Goal: Task Accomplishment & Management: Manage account settings

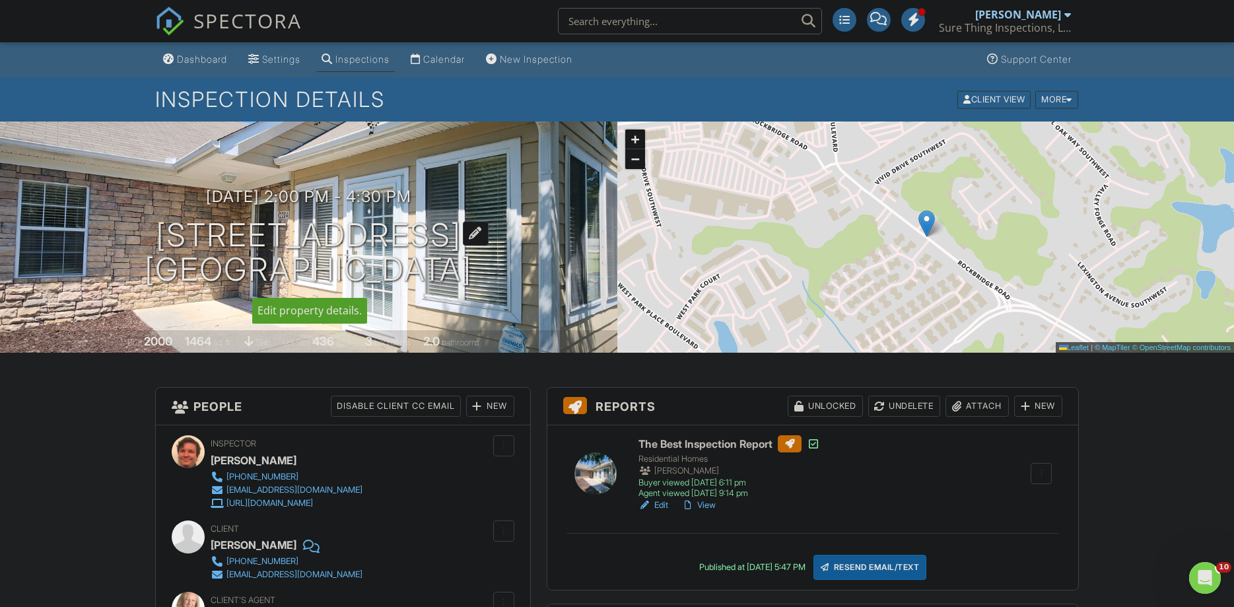
drag, startPoint x: 38, startPoint y: 235, endPoint x: 555, endPoint y: 270, distance: 518.2
click at [472, 270] on h1 "2191 Rockbridge Rd SW unit 2204 Stone Mountain, GA 30087" at bounding box center [309, 253] width 328 height 70
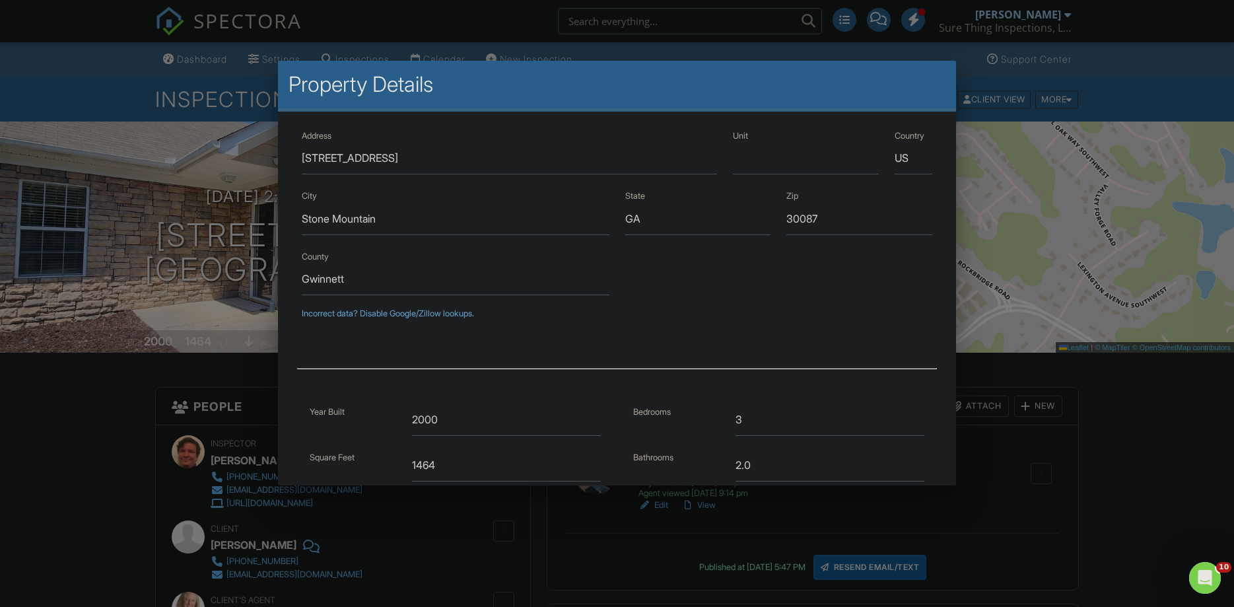
scroll to position [236, 0]
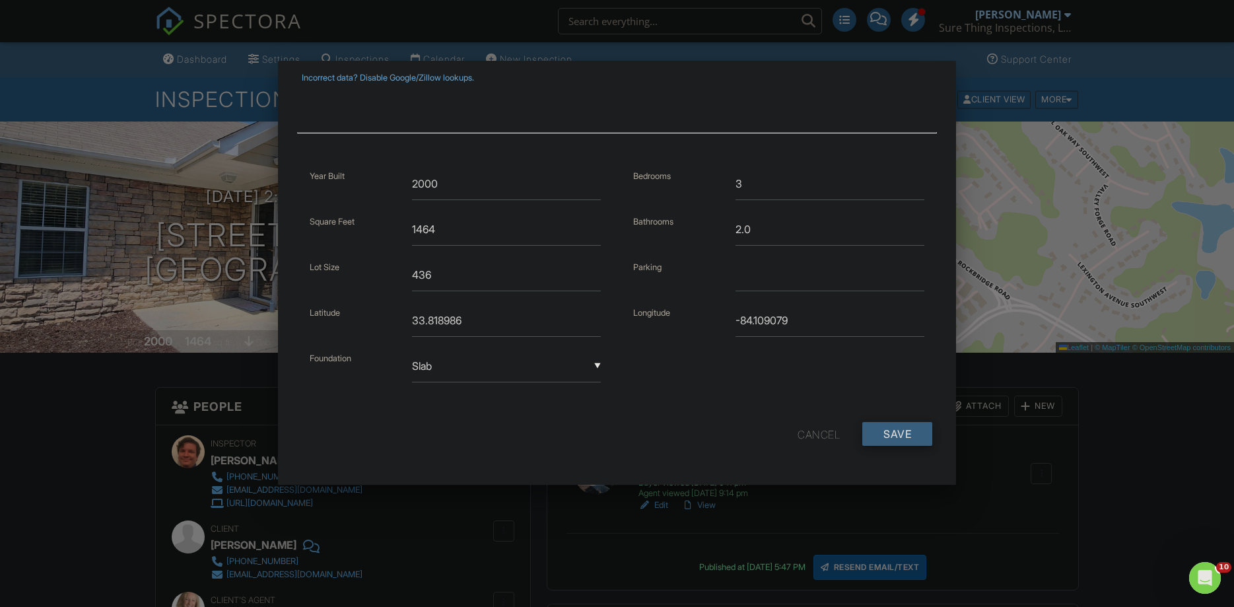
click at [901, 440] on input "Save" at bounding box center [897, 434] width 70 height 24
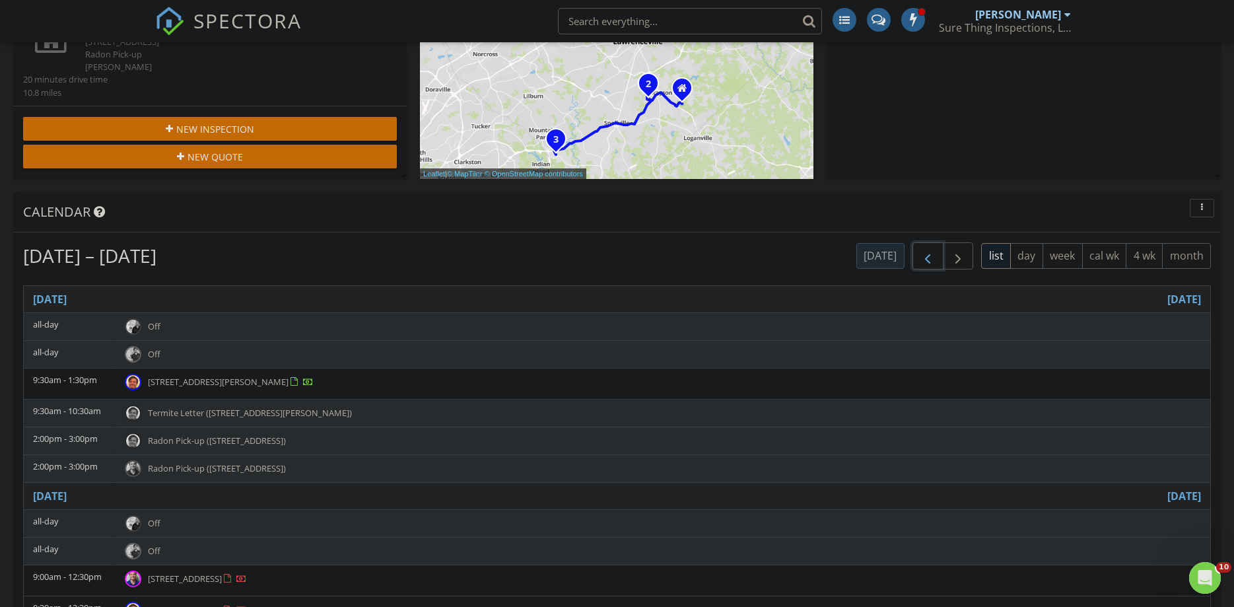
click at [936, 259] on button "button" at bounding box center [928, 255] width 31 height 27
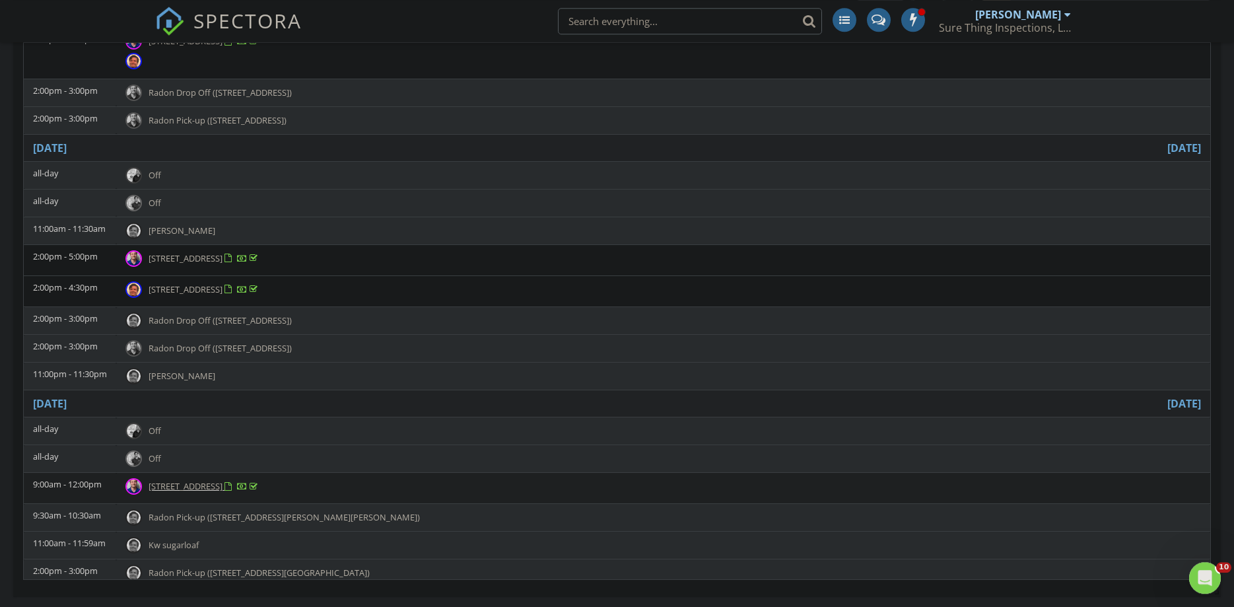
scroll to position [606, 0]
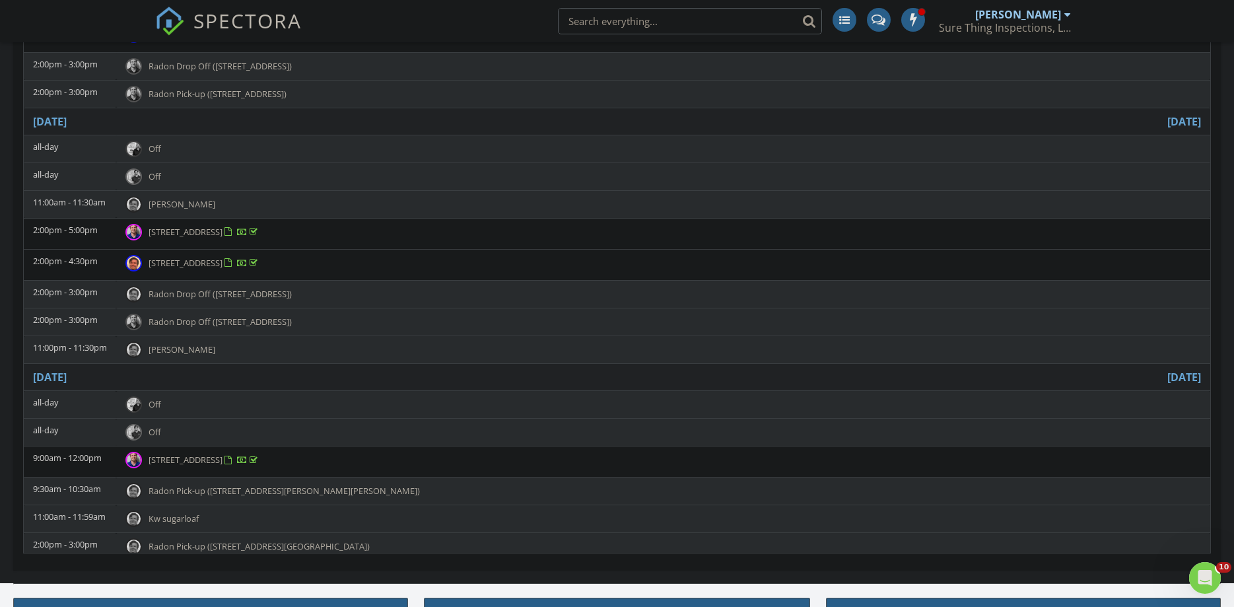
click at [223, 257] on span "2191 Rockbridge Rd SW unit 2204 , Stone Mountain 30087" at bounding box center [186, 263] width 74 height 12
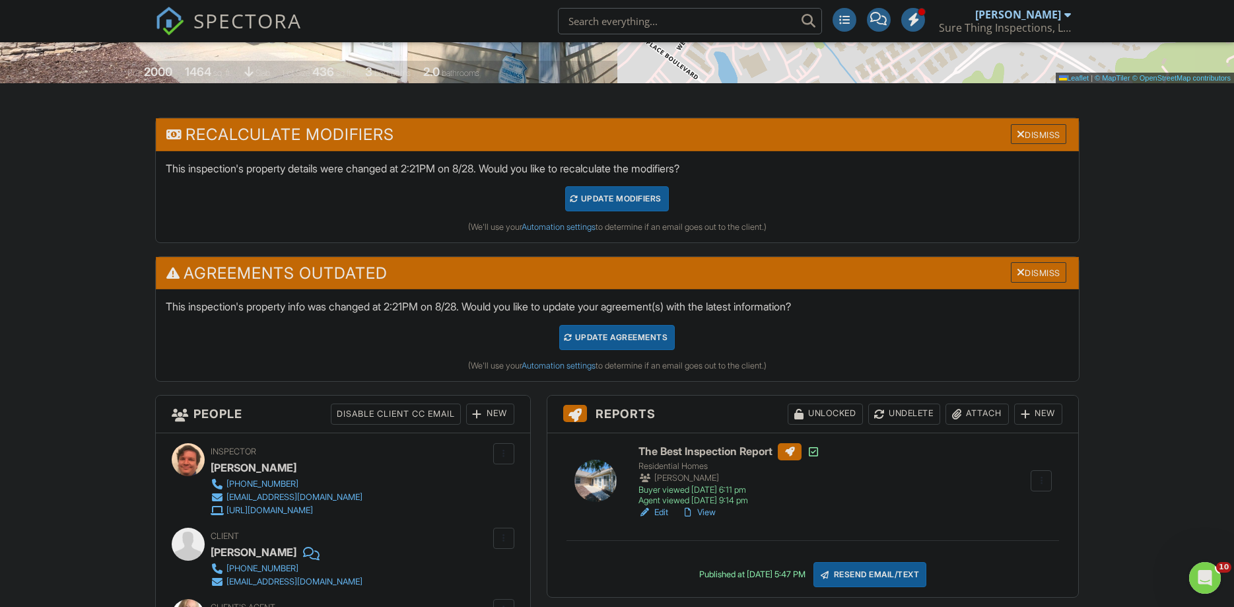
scroll to position [471, 0]
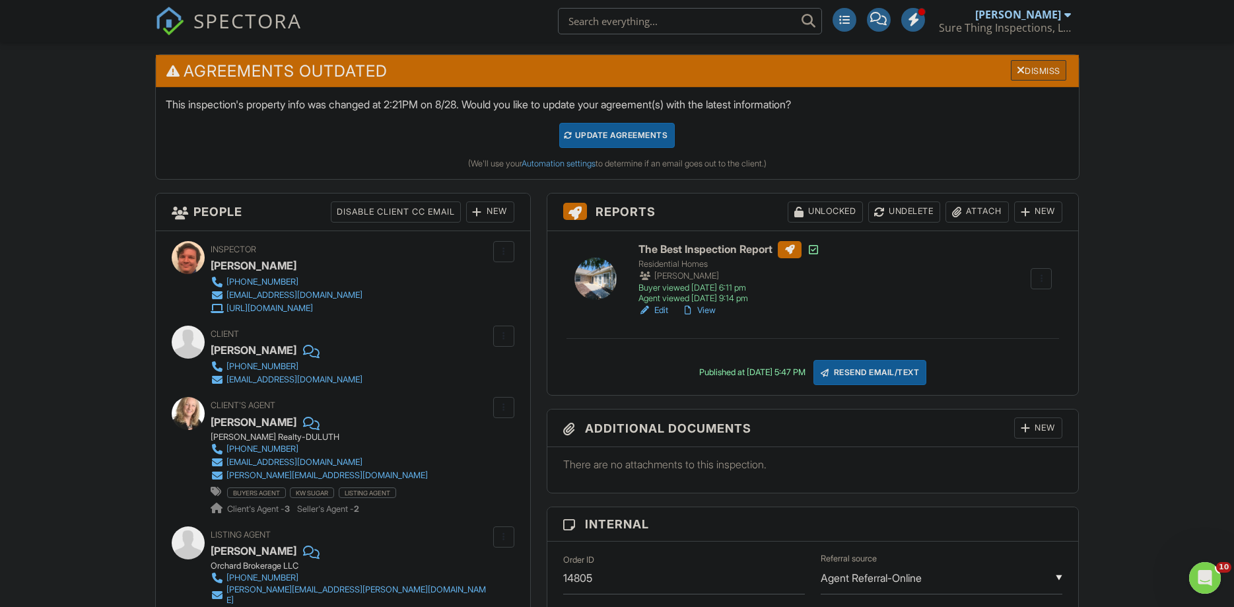
click at [1041, 66] on div "Dismiss" at bounding box center [1038, 70] width 55 height 20
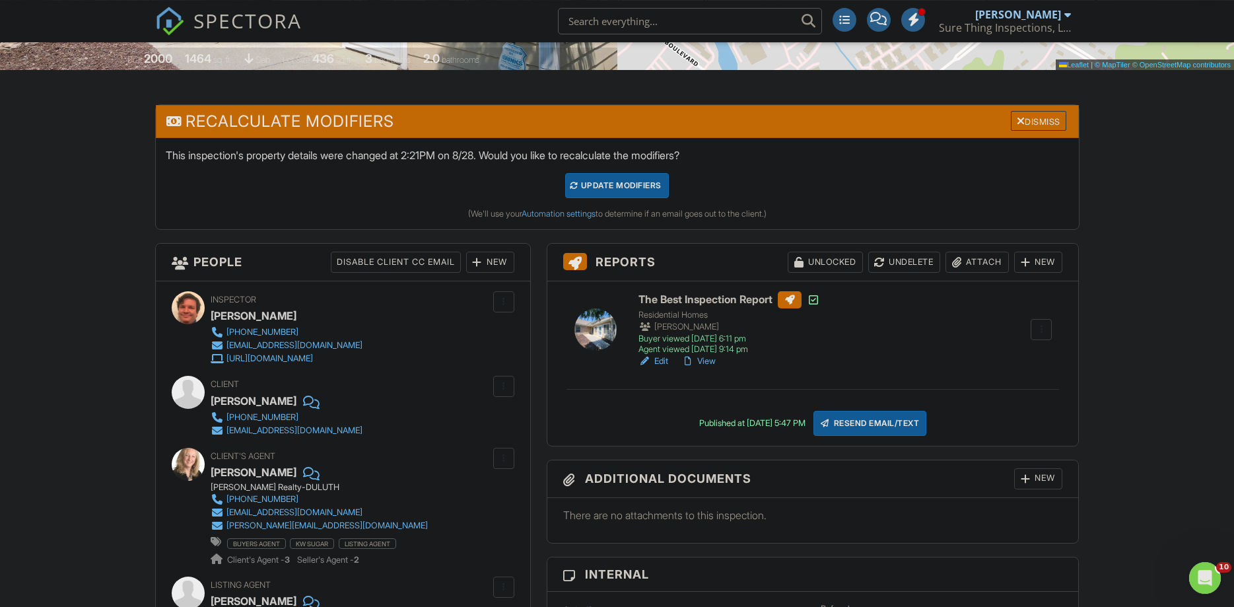
scroll to position [269, 0]
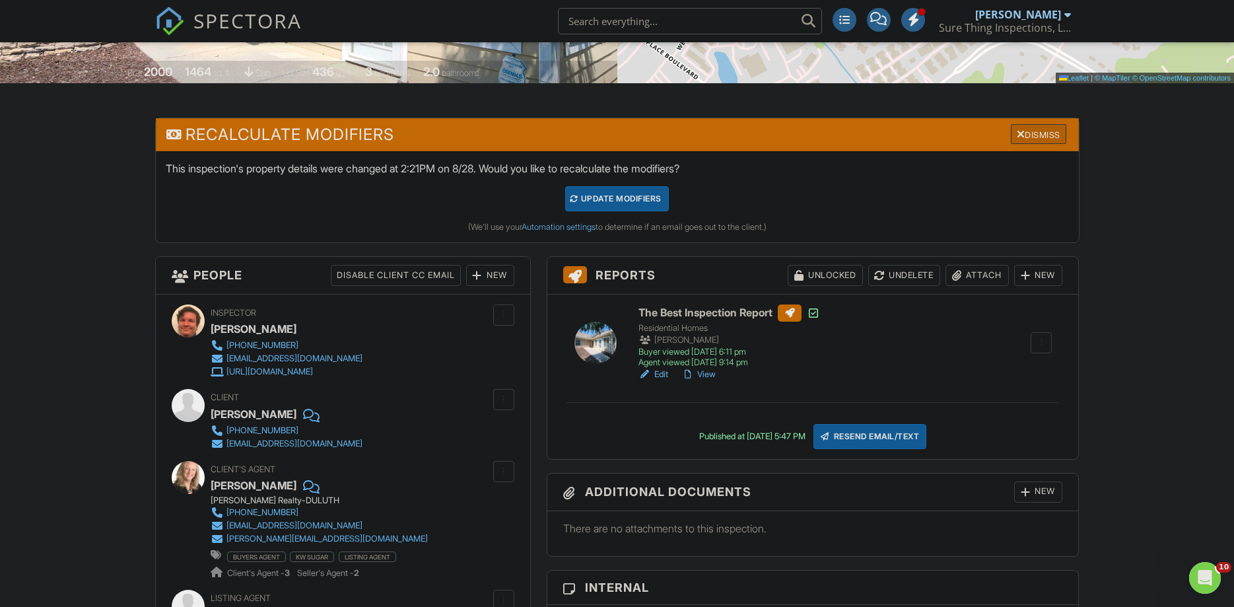
click at [1030, 132] on div "Dismiss" at bounding box center [1038, 134] width 55 height 20
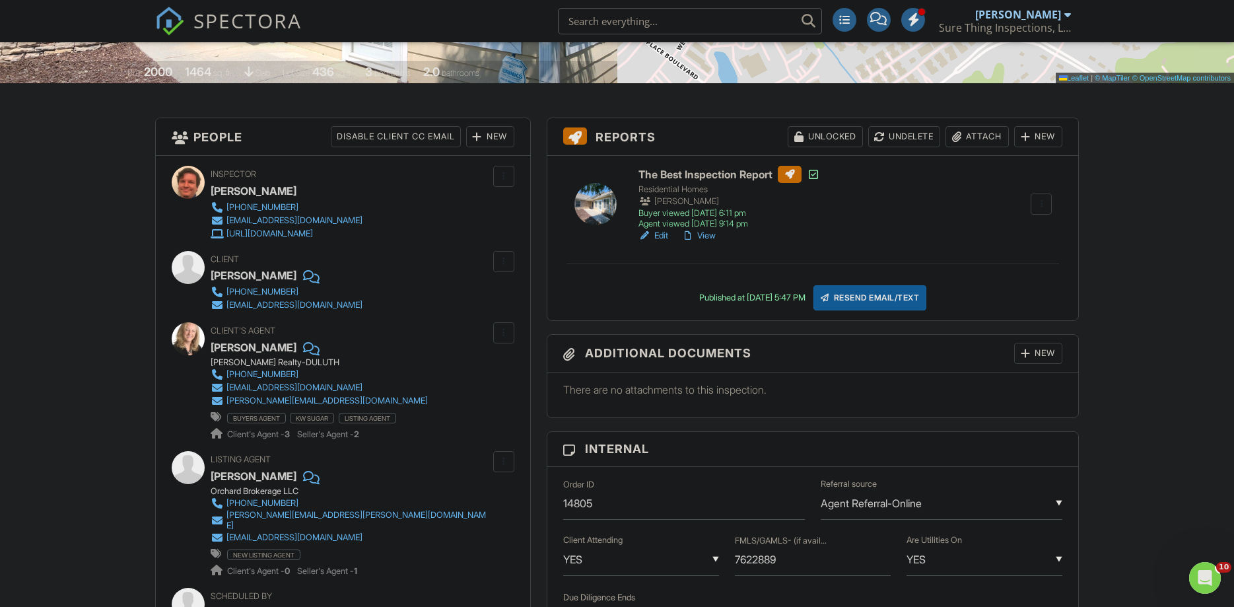
click at [974, 144] on div "Attach" at bounding box center [977, 136] width 63 height 21
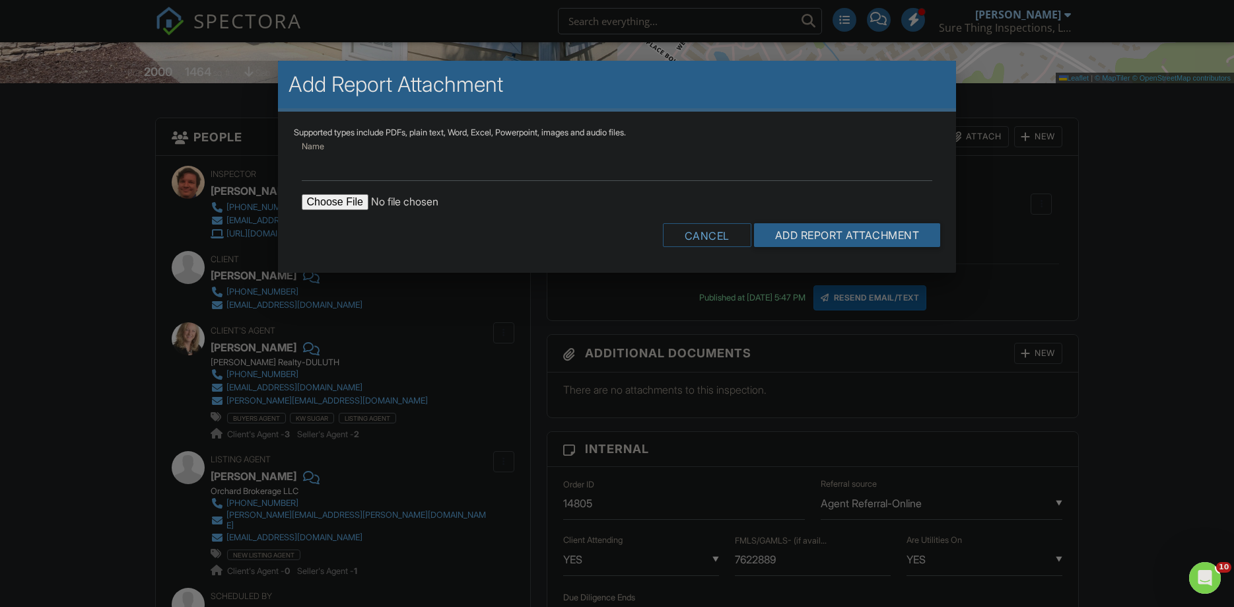
click at [339, 197] on input "file" at bounding box center [414, 202] width 225 height 16
click at [470, 211] on form "Name Cancel Add Report Attachment" at bounding box center [617, 197] width 647 height 119
click at [330, 203] on input "file" at bounding box center [414, 202] width 225 height 16
type input "C:\fakepath\2191 Rockbridge Rd SW Unit 2204 Radon Report.pdf"
click at [819, 236] on input "Add Report Attachment" at bounding box center [847, 235] width 187 height 24
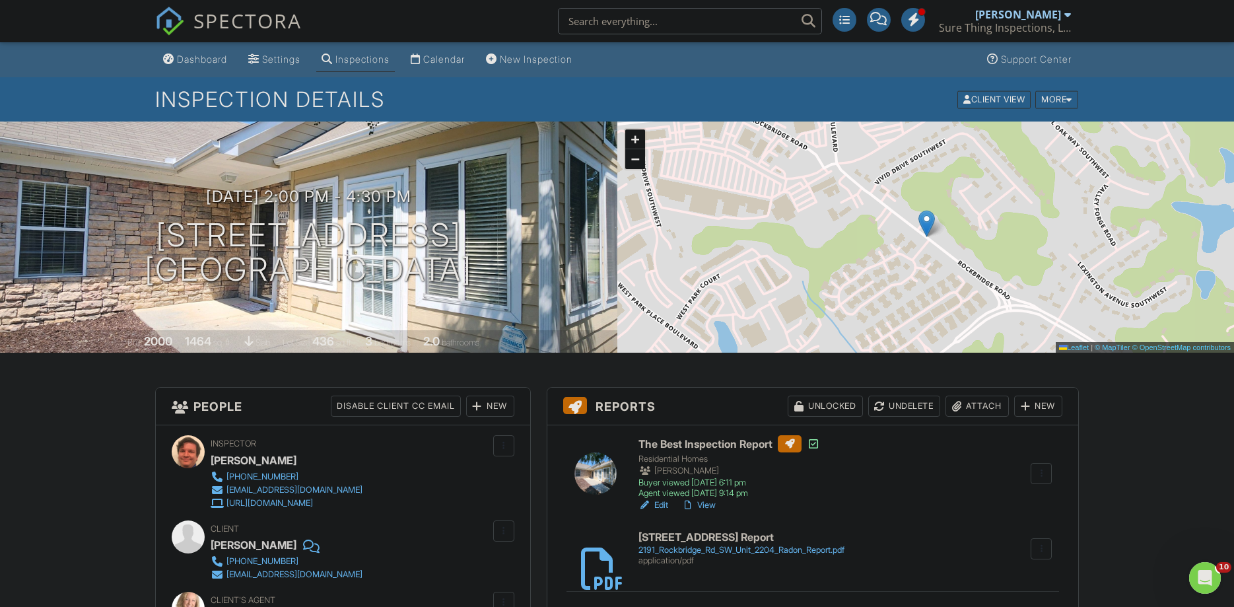
click at [663, 506] on link "Edit" at bounding box center [654, 505] width 30 height 13
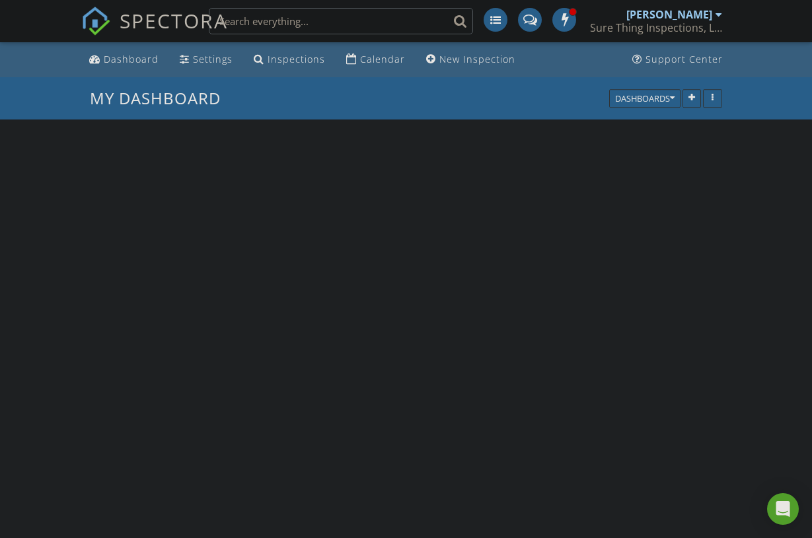
scroll to position [1070, 812]
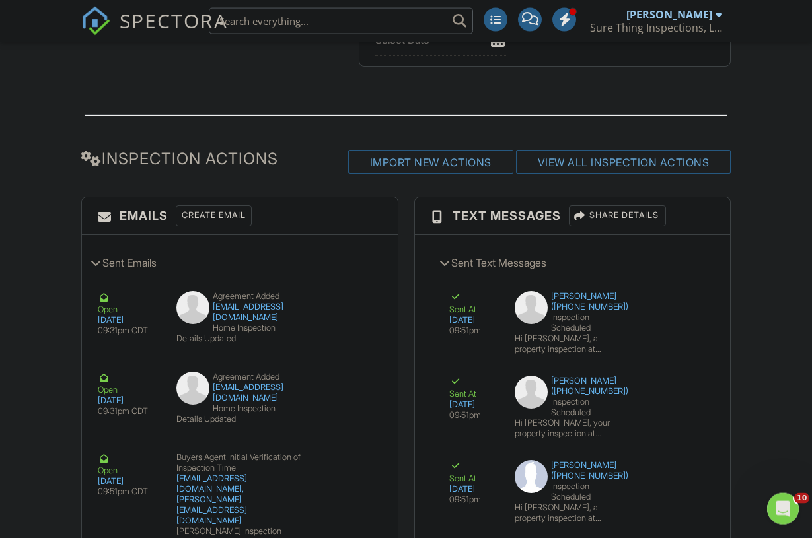
scroll to position [2119, 0]
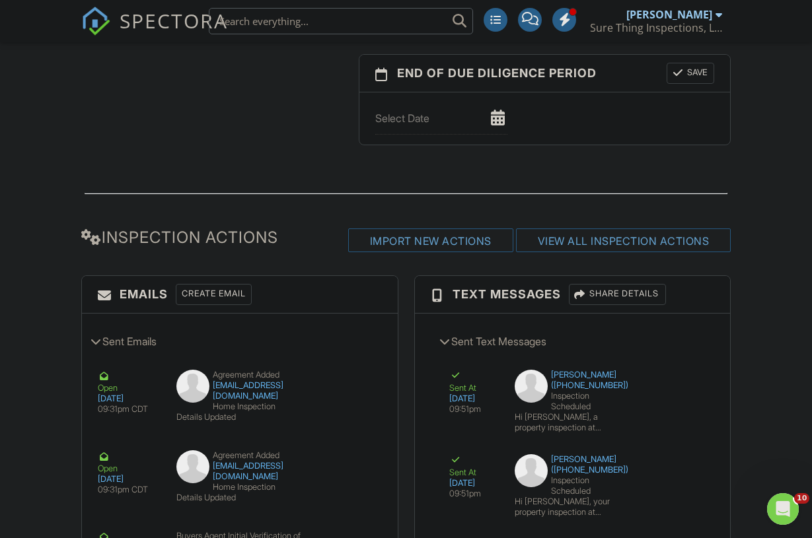
click at [244, 298] on div "Create Email" at bounding box center [214, 294] width 76 height 21
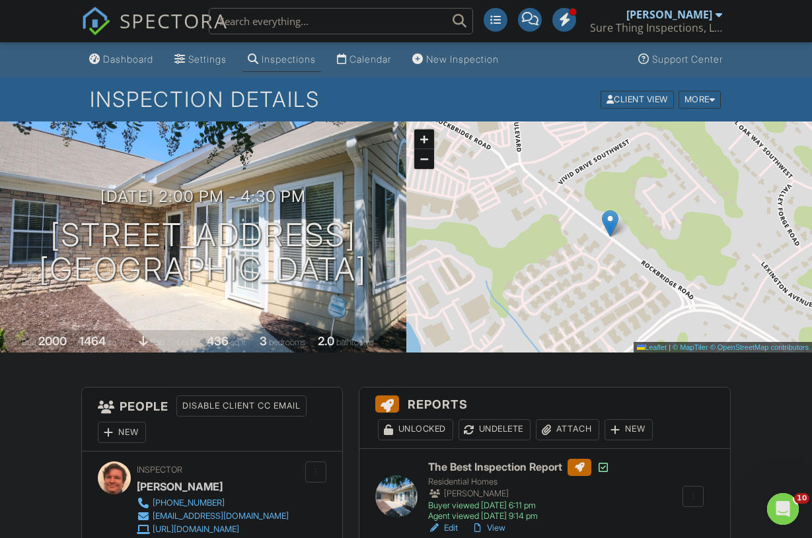
scroll to position [202, 0]
